Goal: Information Seeking & Learning: Learn about a topic

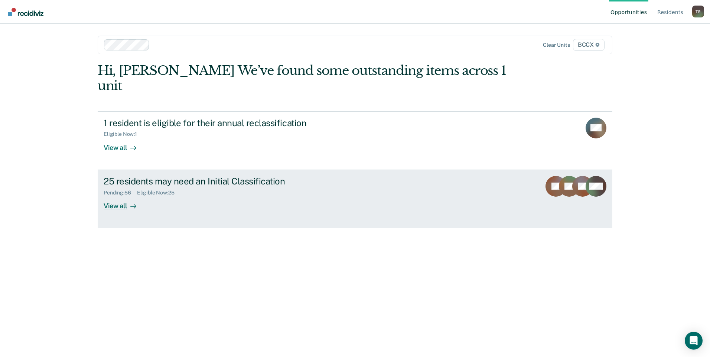
click at [120, 196] on div "View all" at bounding box center [125, 203] width 42 height 14
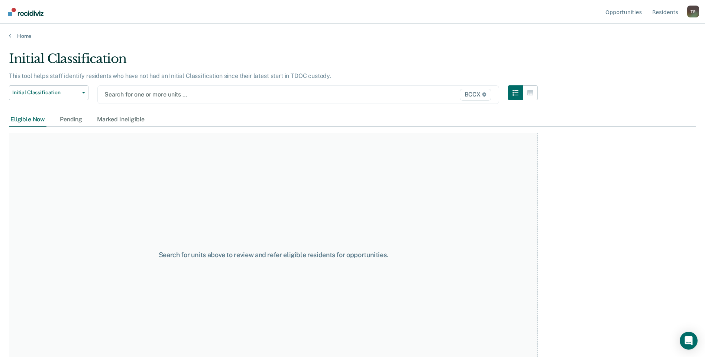
click at [142, 97] on div at bounding box center [239, 94] width 271 height 9
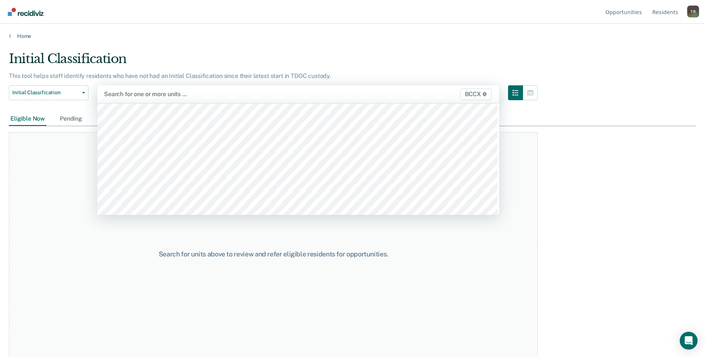
scroll to position [446, 0]
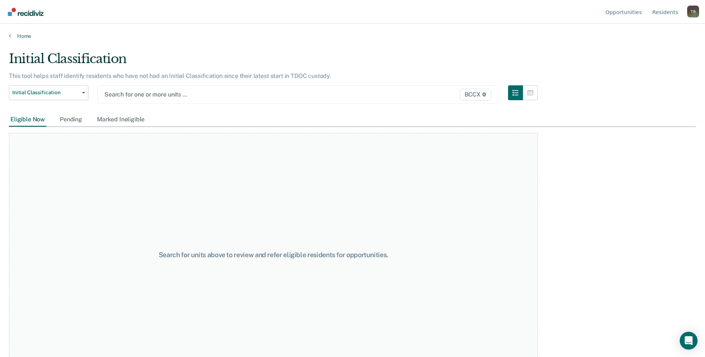
click at [165, 95] on div at bounding box center [239, 94] width 271 height 9
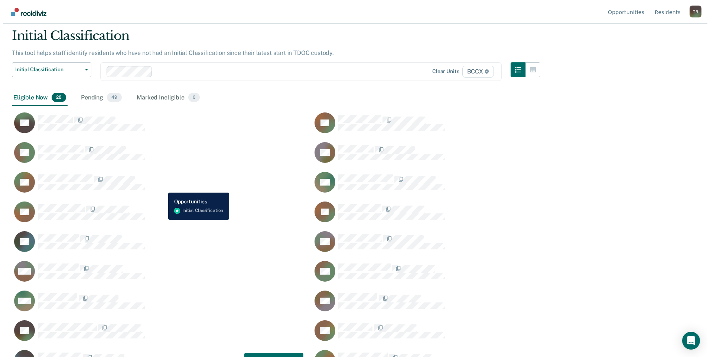
scroll to position [0, 0]
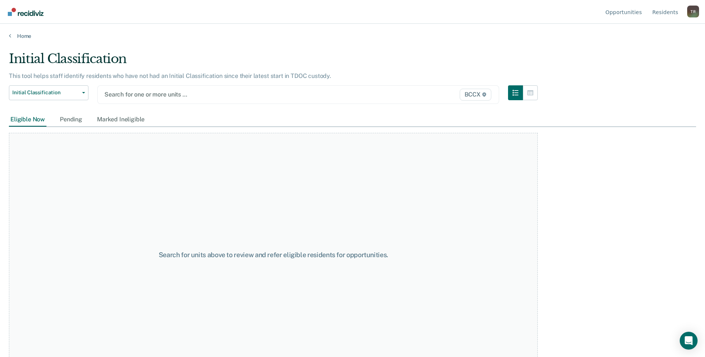
click at [98, 177] on div "Search for units above to review and refer eligible residents for opportunities." at bounding box center [273, 255] width 529 height 244
click at [159, 98] on div at bounding box center [239, 94] width 271 height 9
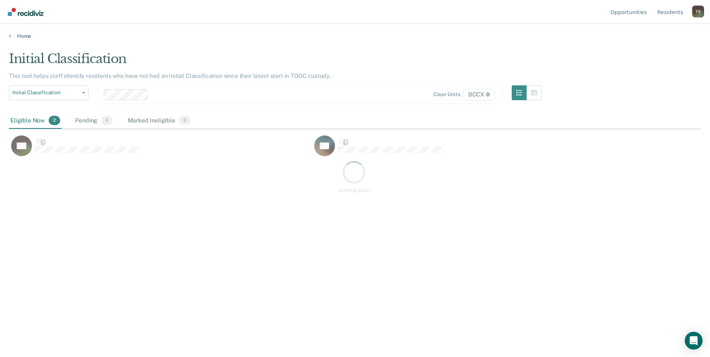
scroll to position [245, 687]
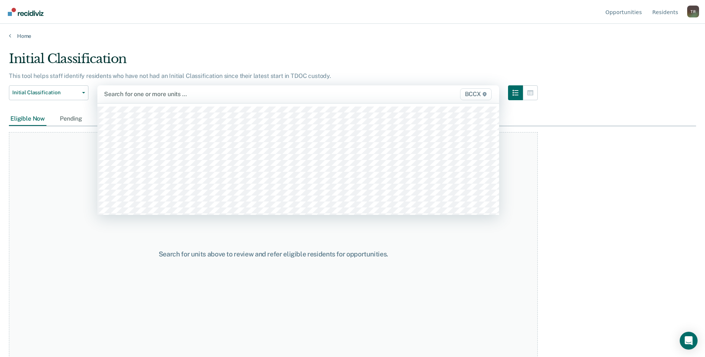
click at [143, 95] on div at bounding box center [239, 94] width 271 height 9
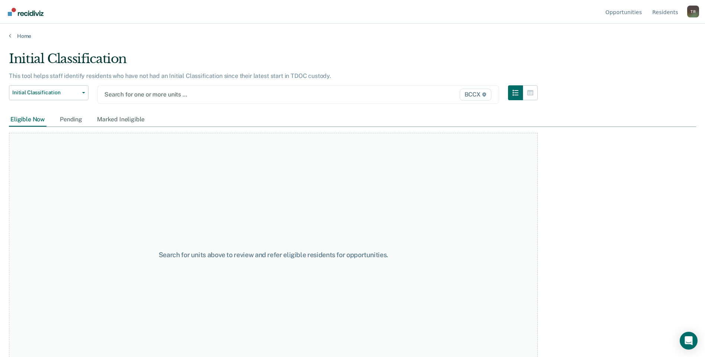
click at [141, 95] on div at bounding box center [239, 94] width 271 height 9
click at [143, 95] on div at bounding box center [239, 94] width 271 height 9
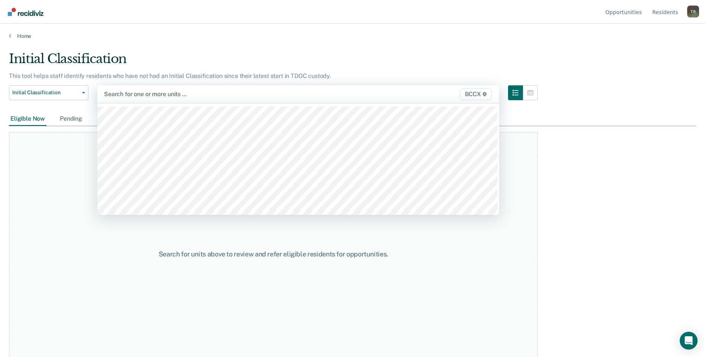
drag, startPoint x: 83, startPoint y: 254, endPoint x: 90, endPoint y: 249, distance: 8.8
click at [83, 254] on div "Search for units above to review and refer eligible residents for opportunities." at bounding box center [273, 254] width 529 height 244
